Goal: Information Seeking & Learning: Learn about a topic

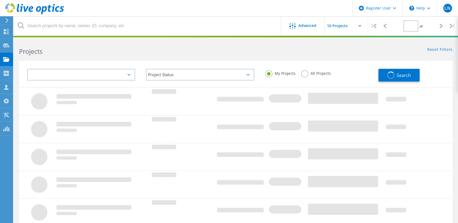
type input "1"
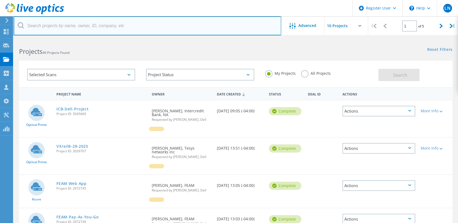
click at [86, 27] on input "text" at bounding box center [148, 25] width 268 height 19
paste input "3045669"
type input "3045669"
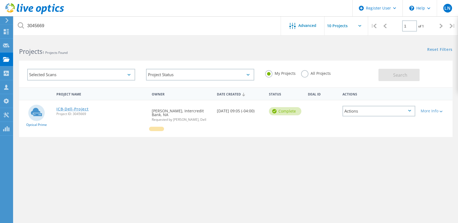
click at [65, 108] on link "ICB-Dell-Project" at bounding box center [72, 109] width 32 height 4
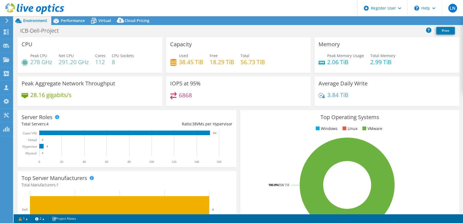
select select "USD"
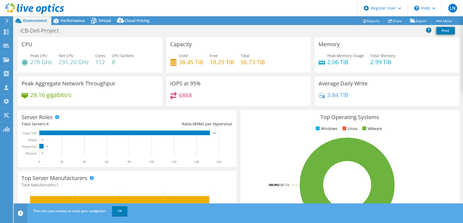
click at [235, 170] on div "Top Server Manufacturers Manufacturers are shown for physical servers and hyper…" at bounding box center [127, 206] width 223 height 73
click at [76, 18] on span "Performance" at bounding box center [73, 20] width 24 height 5
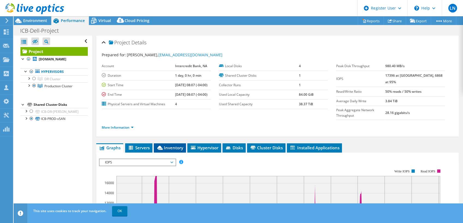
click at [178, 145] on span "Inventory" at bounding box center [169, 147] width 27 height 5
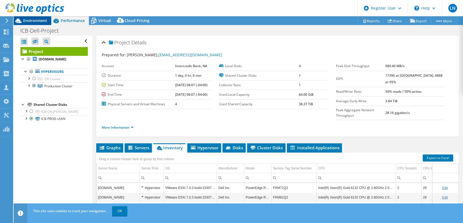
click at [41, 22] on span "Environment" at bounding box center [35, 20] width 24 height 5
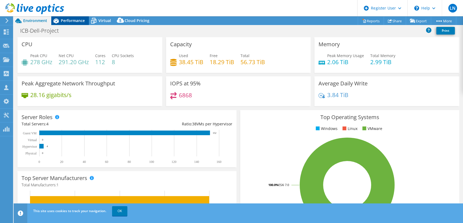
click at [73, 19] on span "Performance" at bounding box center [73, 20] width 24 height 5
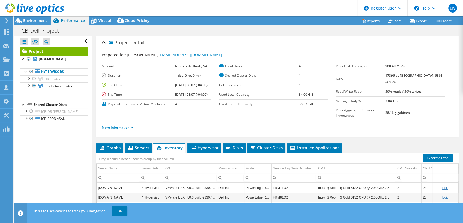
click at [121, 125] on link "More Information" at bounding box center [118, 127] width 32 height 5
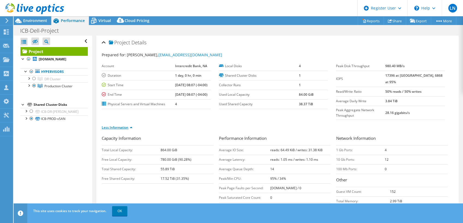
click at [121, 125] on link "Less Information" at bounding box center [117, 127] width 31 height 5
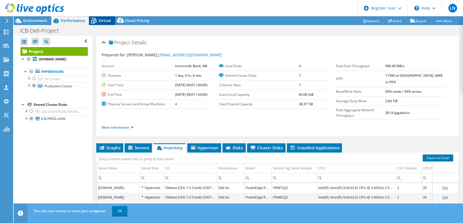
click at [97, 22] on icon at bounding box center [94, 21] width 10 height 10
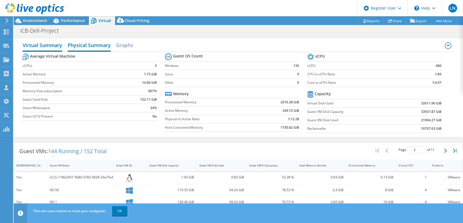
click at [81, 49] on h2 "Physical Summary" at bounding box center [89, 46] width 43 height 12
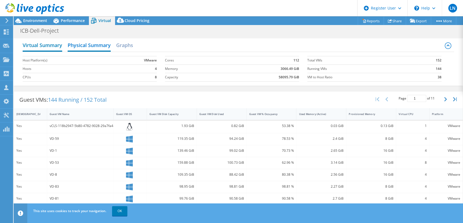
click at [51, 45] on h2 "Virtual Summary" at bounding box center [43, 46] width 40 height 12
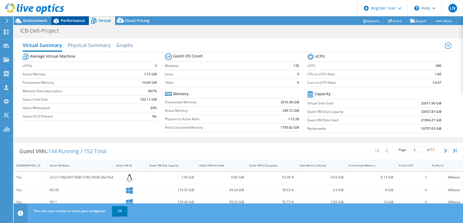
click at [78, 18] on span "Performance" at bounding box center [73, 20] width 24 height 5
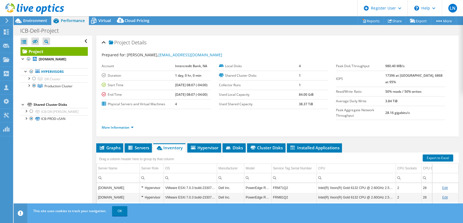
click at [128, 125] on li "More Information" at bounding box center [119, 128] width 35 height 6
click at [126, 125] on link "More Information" at bounding box center [118, 127] width 32 height 5
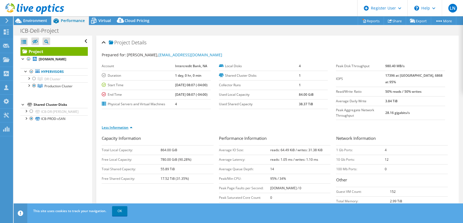
click at [126, 125] on link "Less Information" at bounding box center [117, 127] width 31 height 5
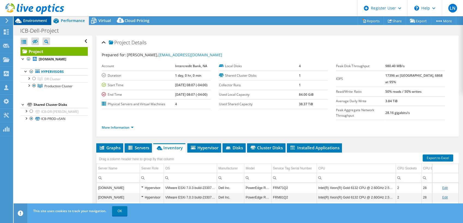
click at [38, 20] on span "Environment" at bounding box center [35, 20] width 24 height 5
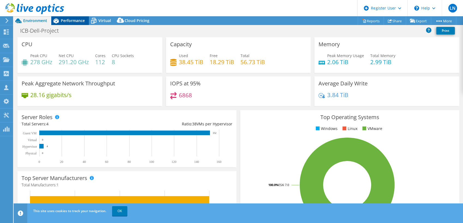
click at [70, 19] on span "Performance" at bounding box center [73, 20] width 24 height 5
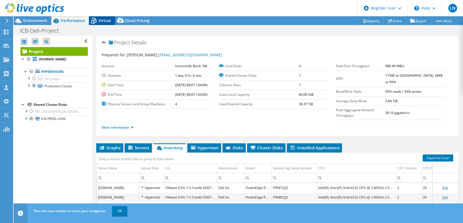
click at [102, 19] on span "Virtual" at bounding box center [104, 20] width 13 height 5
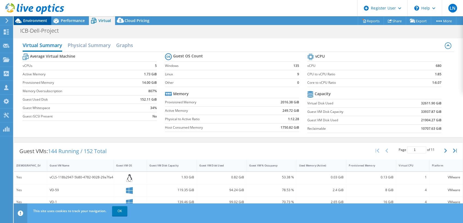
click at [38, 23] on span "Environment" at bounding box center [35, 20] width 24 height 5
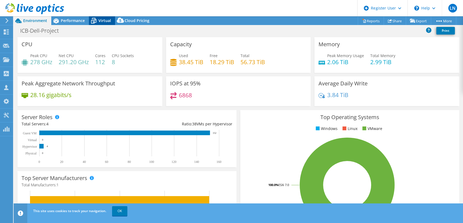
click at [102, 23] on div "Virtual" at bounding box center [102, 20] width 26 height 9
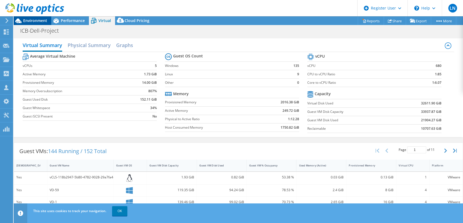
click at [26, 23] on div "Environment" at bounding box center [33, 20] width 38 height 9
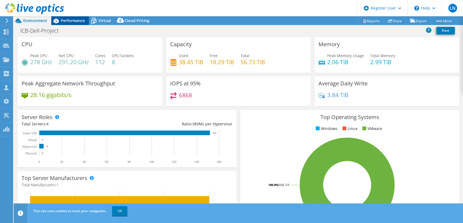
click at [64, 22] on span "Performance" at bounding box center [73, 20] width 24 height 5
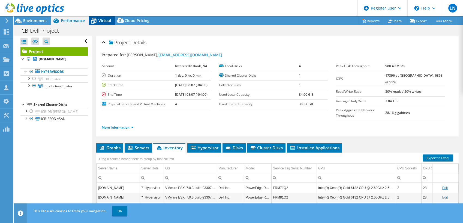
click at [99, 21] on span "Virtual" at bounding box center [104, 20] width 13 height 5
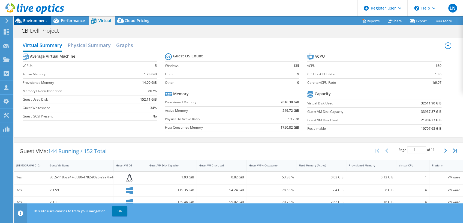
click at [35, 20] on span "Environment" at bounding box center [35, 20] width 24 height 5
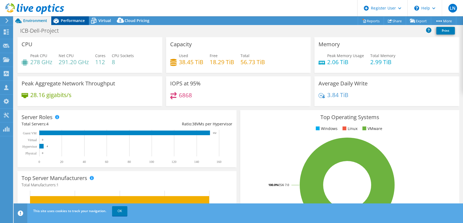
click at [81, 22] on span "Performance" at bounding box center [73, 20] width 24 height 5
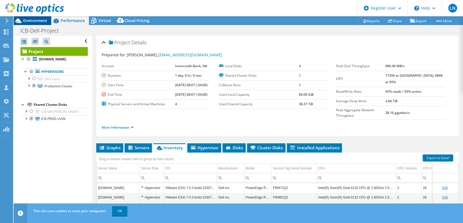
click at [32, 19] on span "Environment" at bounding box center [35, 20] width 24 height 5
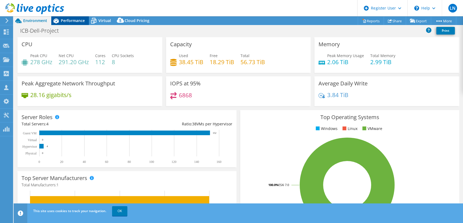
click at [72, 19] on span "Performance" at bounding box center [73, 20] width 24 height 5
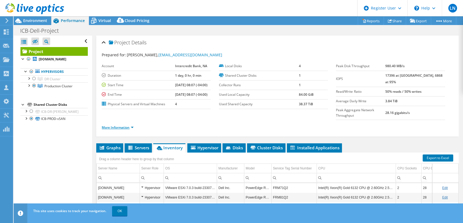
click at [117, 125] on link "More Information" at bounding box center [118, 127] width 32 height 5
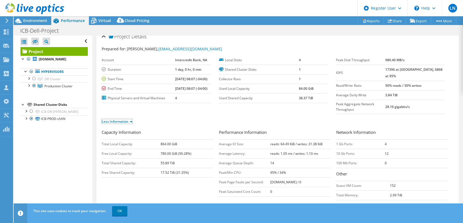
scroll to position [6, 0]
click at [104, 20] on span "Virtual" at bounding box center [104, 20] width 13 height 5
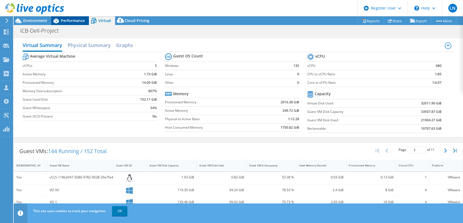
click at [61, 22] on span "Performance" at bounding box center [73, 20] width 24 height 5
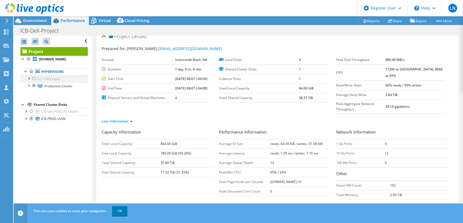
click at [34, 80] on div at bounding box center [33, 78] width 5 height 7
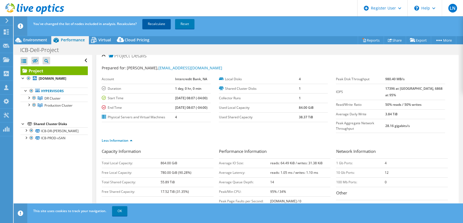
click at [156, 24] on link "Recalculate" at bounding box center [156, 24] width 28 height 10
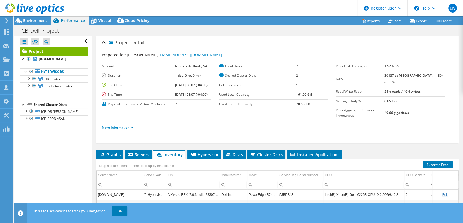
scroll to position [0, 0]
click at [35, 20] on span "Environment" at bounding box center [35, 20] width 24 height 5
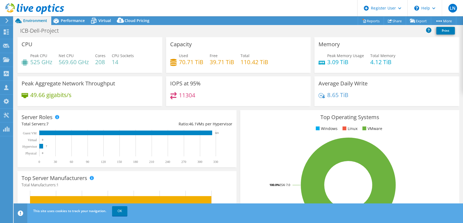
click at [238, 136] on div "Top Operating Systems Windows Linux VMware 100.0% ESXi 7.0" at bounding box center [349, 175] width 223 height 134
click at [60, 22] on icon at bounding box center [56, 21] width 10 height 10
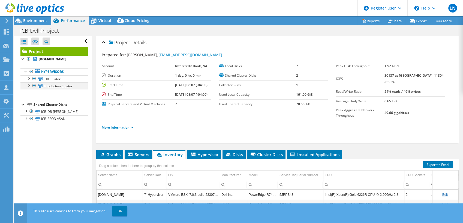
click at [34, 84] on div at bounding box center [33, 86] width 5 height 7
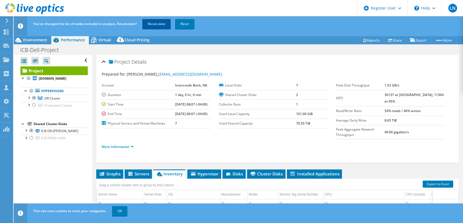
click at [160, 23] on link "Recalculate" at bounding box center [156, 24] width 28 height 10
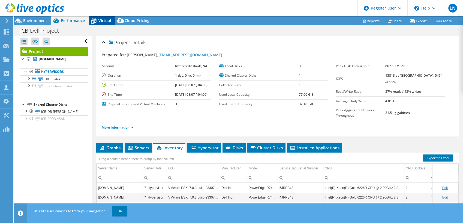
click at [106, 20] on span "Virtual" at bounding box center [104, 20] width 13 height 5
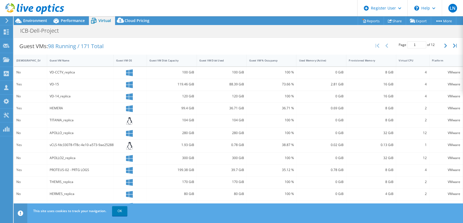
scroll to position [117, 0]
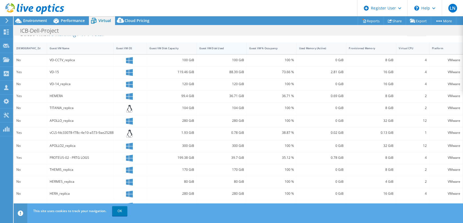
click at [222, 47] on div "Guest VM Disk Used" at bounding box center [218, 49] width 38 height 4
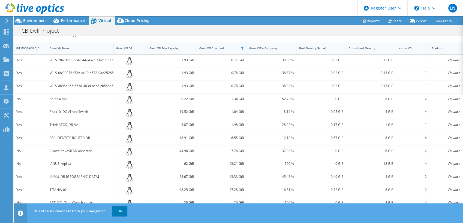
click at [229, 45] on div "Guest VM Disk Used" at bounding box center [218, 48] width 43 height 8
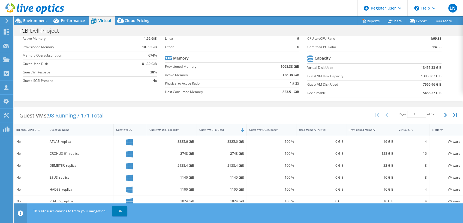
scroll to position [35, 0]
click at [441, 116] on button "button" at bounding box center [445, 115] width 9 height 10
type input "2"
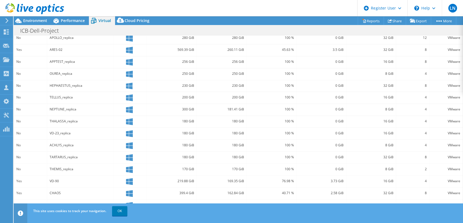
scroll to position [0, 0]
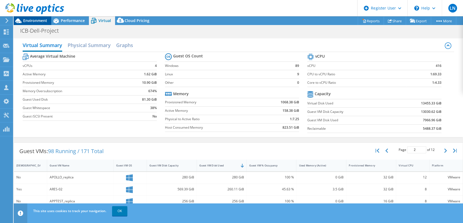
click at [36, 20] on span "Environment" at bounding box center [35, 20] width 24 height 5
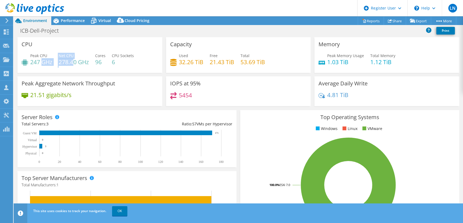
drag, startPoint x: 43, startPoint y: 62, endPoint x: 72, endPoint y: 63, distance: 29.4
click at [72, 63] on div "Peak CPU 247 GHz Net CPU 278.40 GHz Cores 96 CPU Sockets 6" at bounding box center [90, 62] width 137 height 18
click at [72, 63] on h4 "278.40 GHz" at bounding box center [74, 62] width 30 height 6
click at [89, 62] on h4 "278.40 GHz" at bounding box center [74, 62] width 30 height 6
click at [74, 19] on span "Performance" at bounding box center [73, 20] width 24 height 5
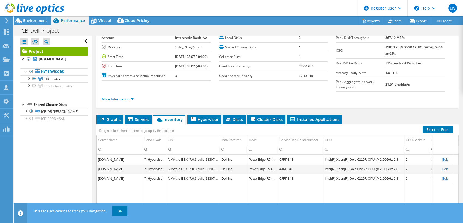
scroll to position [17, 0]
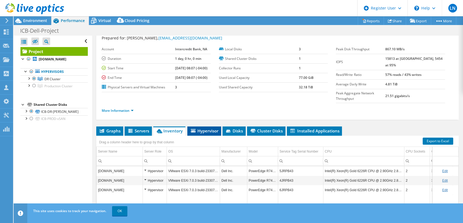
click at [194, 129] on icon at bounding box center [193, 131] width 5 height 4
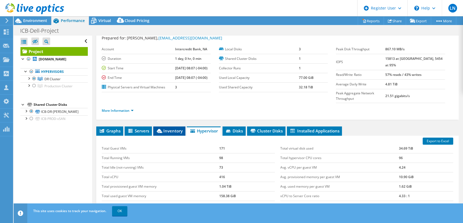
click at [158, 129] on icon at bounding box center [159, 131] width 5 height 4
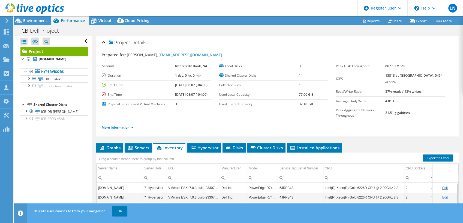
scroll to position [0, 0]
click at [215, 125] on div "Project Details Prepared for: [PERSON_NAME], [EMAIL_ADDRESS][DOMAIN_NAME] Accou…" at bounding box center [277, 163] width 370 height 254
click at [236, 120] on div "More Information" at bounding box center [277, 127] width 351 height 15
click at [199, 123] on ul "More Information" at bounding box center [277, 126] width 351 height 7
click at [94, 125] on div "Project Details Prepared for: [PERSON_NAME], [EMAIL_ADDRESS][DOMAIN_NAME] Accou…" at bounding box center [277, 163] width 370 height 254
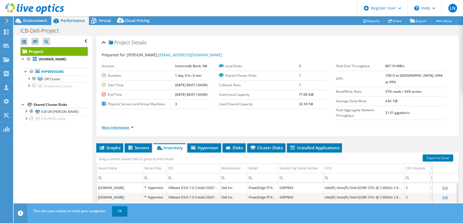
click at [132, 125] on link "More Information" at bounding box center [118, 127] width 32 height 5
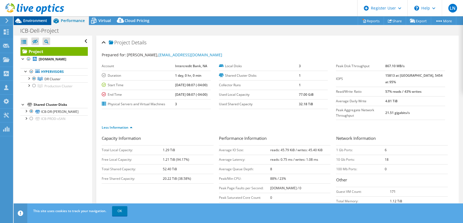
click at [26, 20] on span "Environment" at bounding box center [35, 20] width 24 height 5
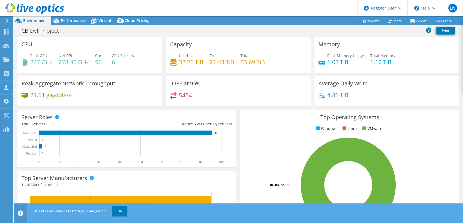
click at [234, 153] on div "Server Roles Physical Servers represent bare metal servers that were targets of…" at bounding box center [126, 138] width 219 height 57
